Goal: Information Seeking & Learning: Learn about a topic

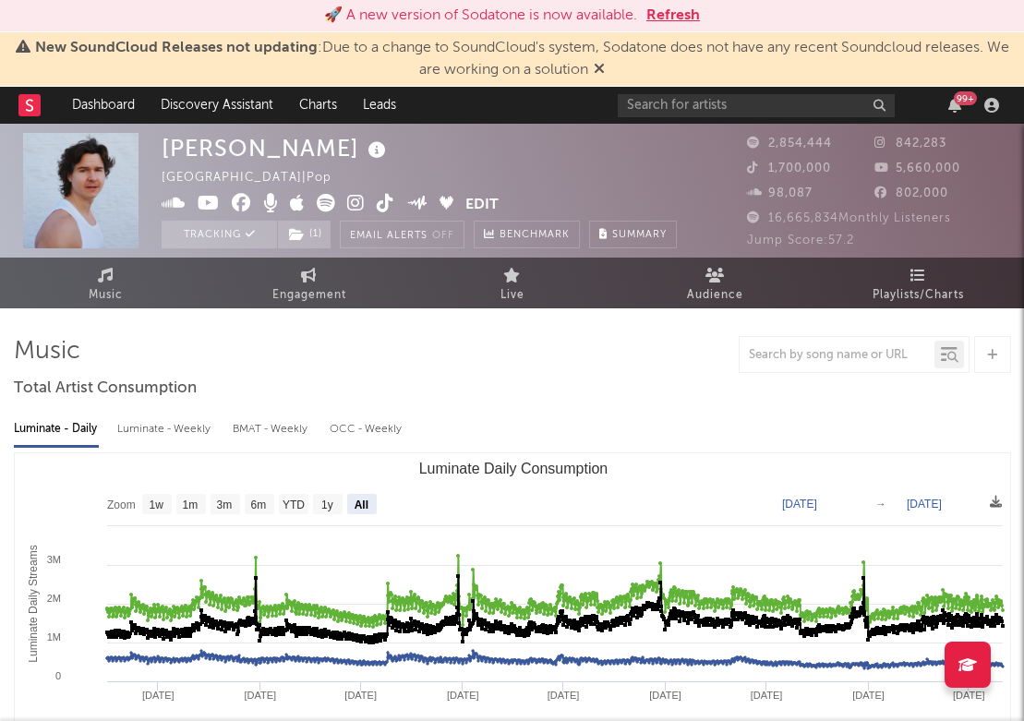
select select "All"
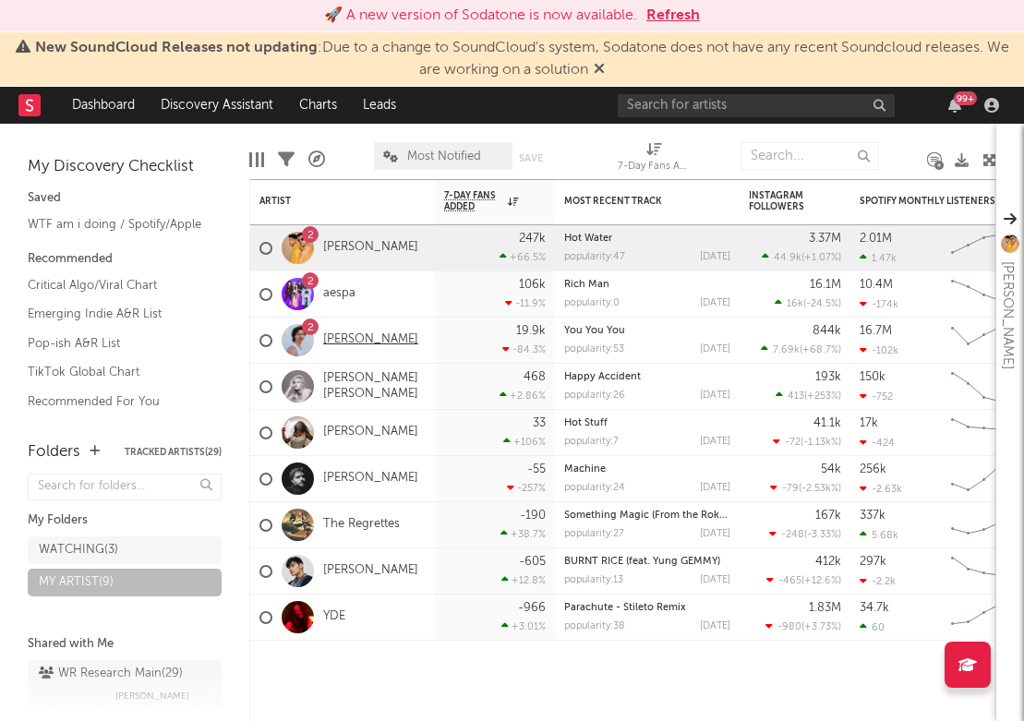
click at [345, 342] on link "[PERSON_NAME]" at bounding box center [370, 340] width 95 height 16
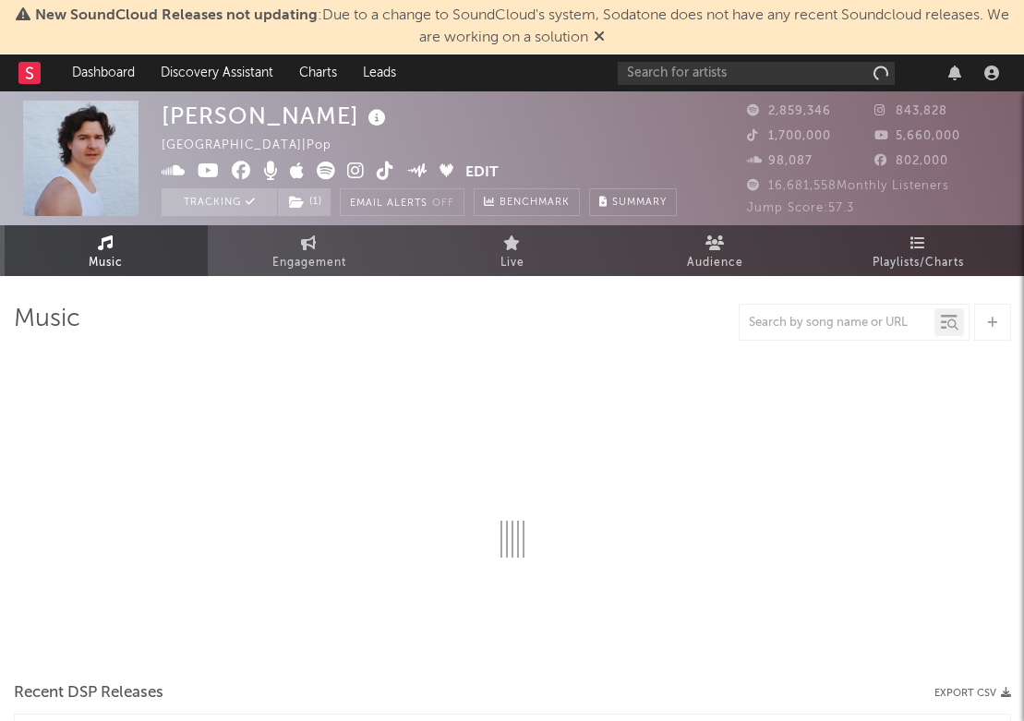
select select "6m"
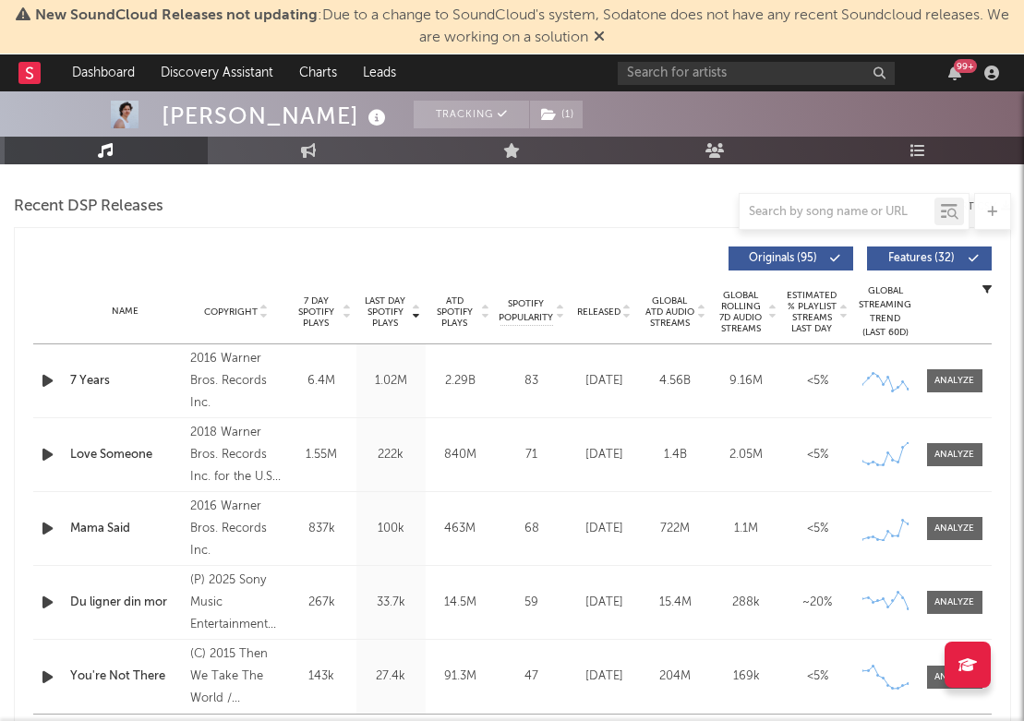
scroll to position [679, 0]
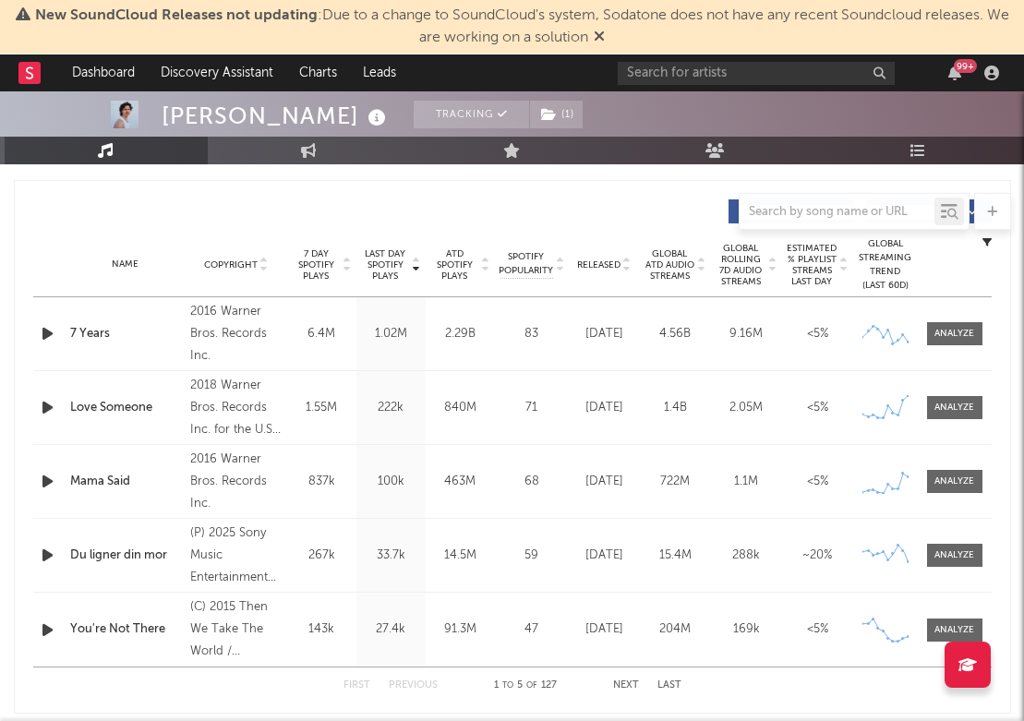
click at [453, 336] on div "2.29B" at bounding box center [460, 334] width 60 height 18
click at [954, 335] on div at bounding box center [954, 334] width 40 height 14
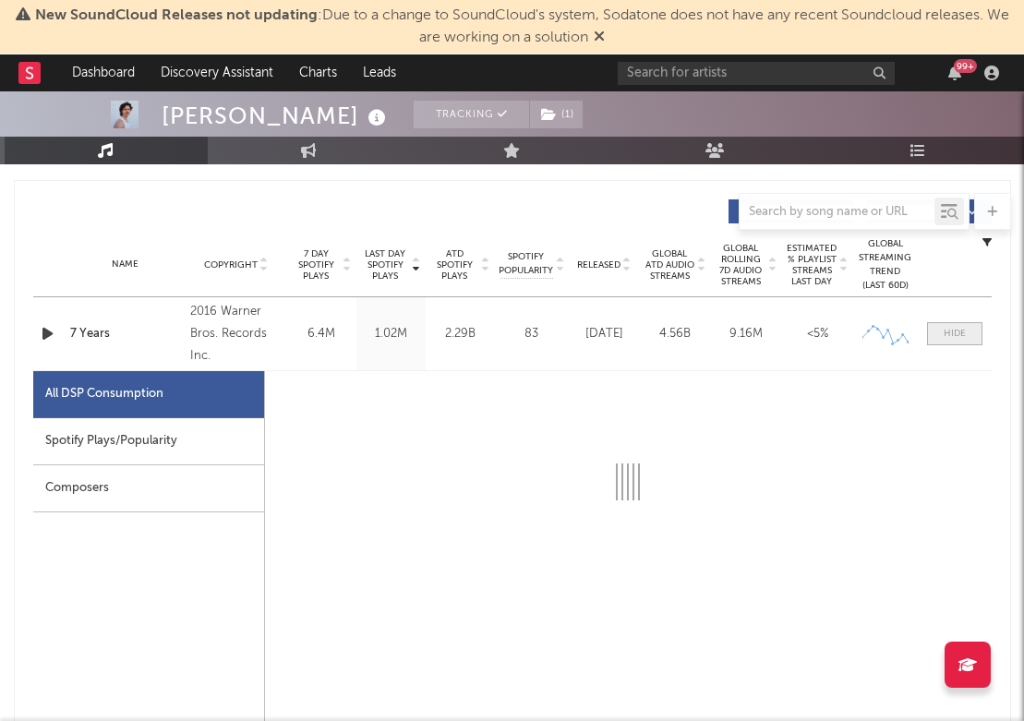
select select "6m"
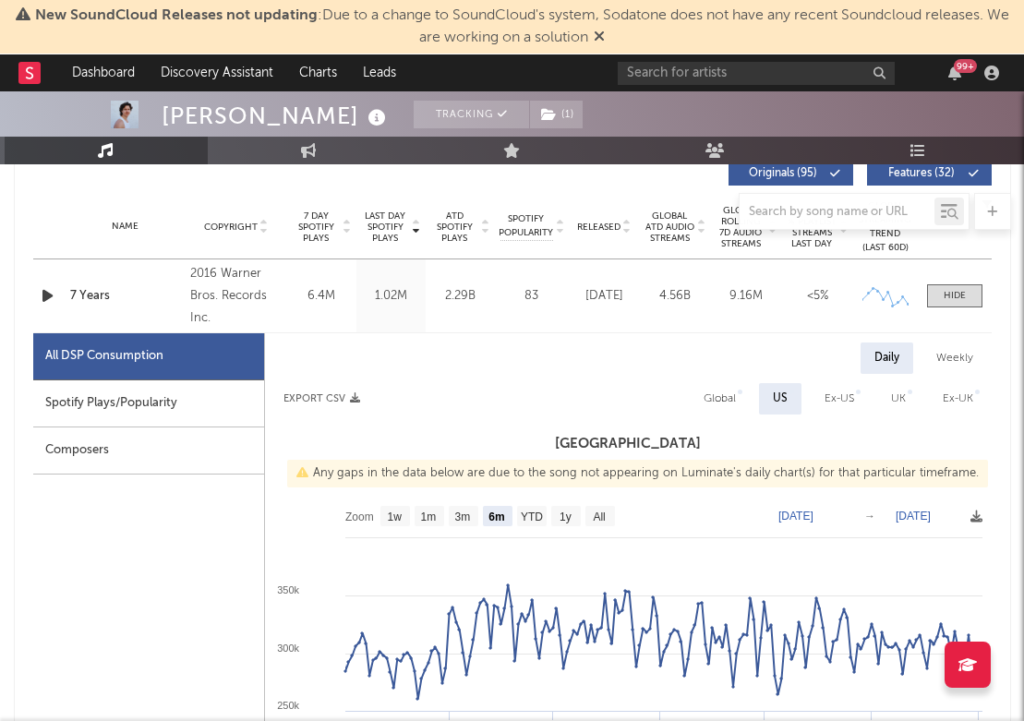
scroll to position [716, 0]
